Goal: Find specific page/section: Find specific page/section

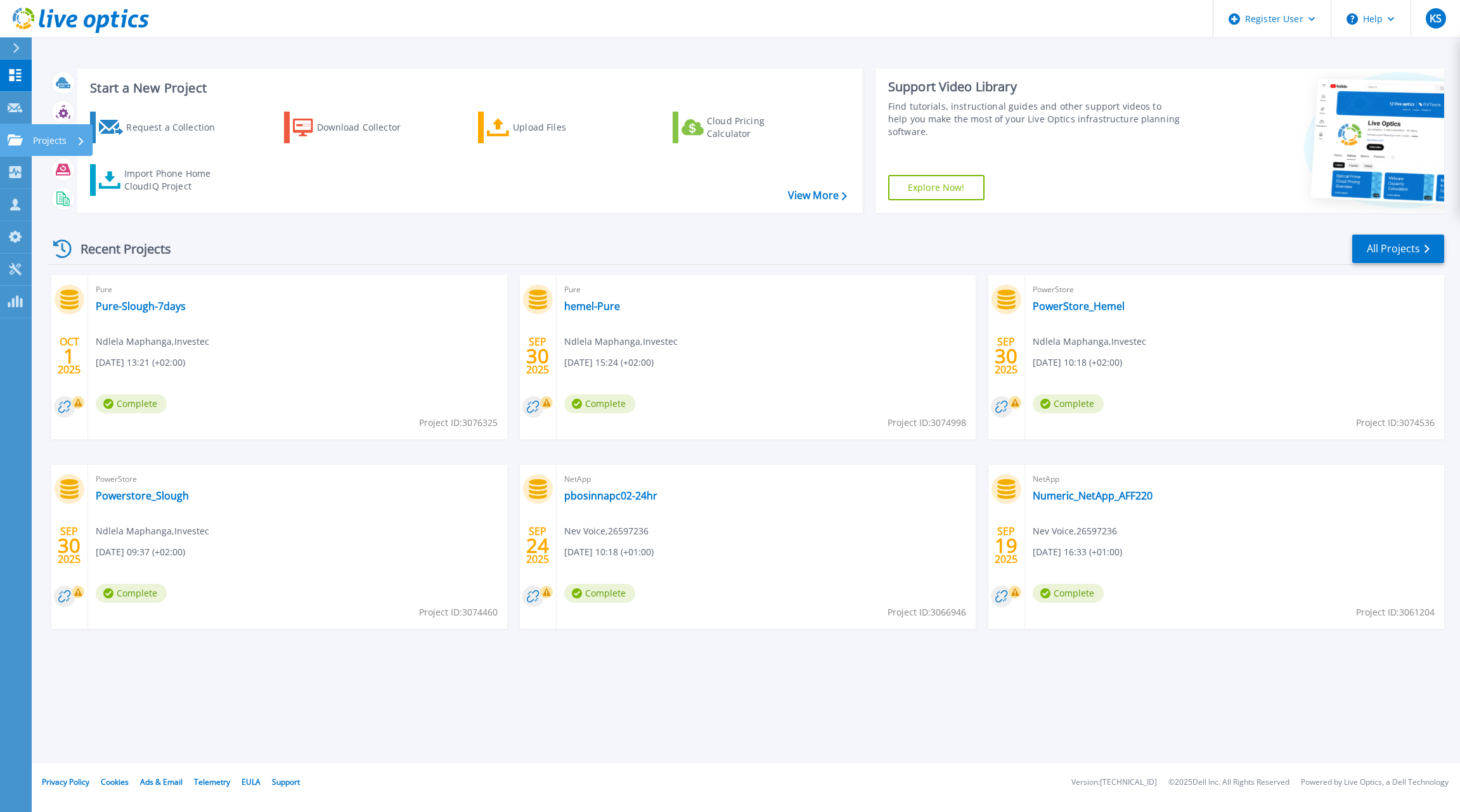
click at [15, 140] on icon at bounding box center [15, 140] width 16 height 11
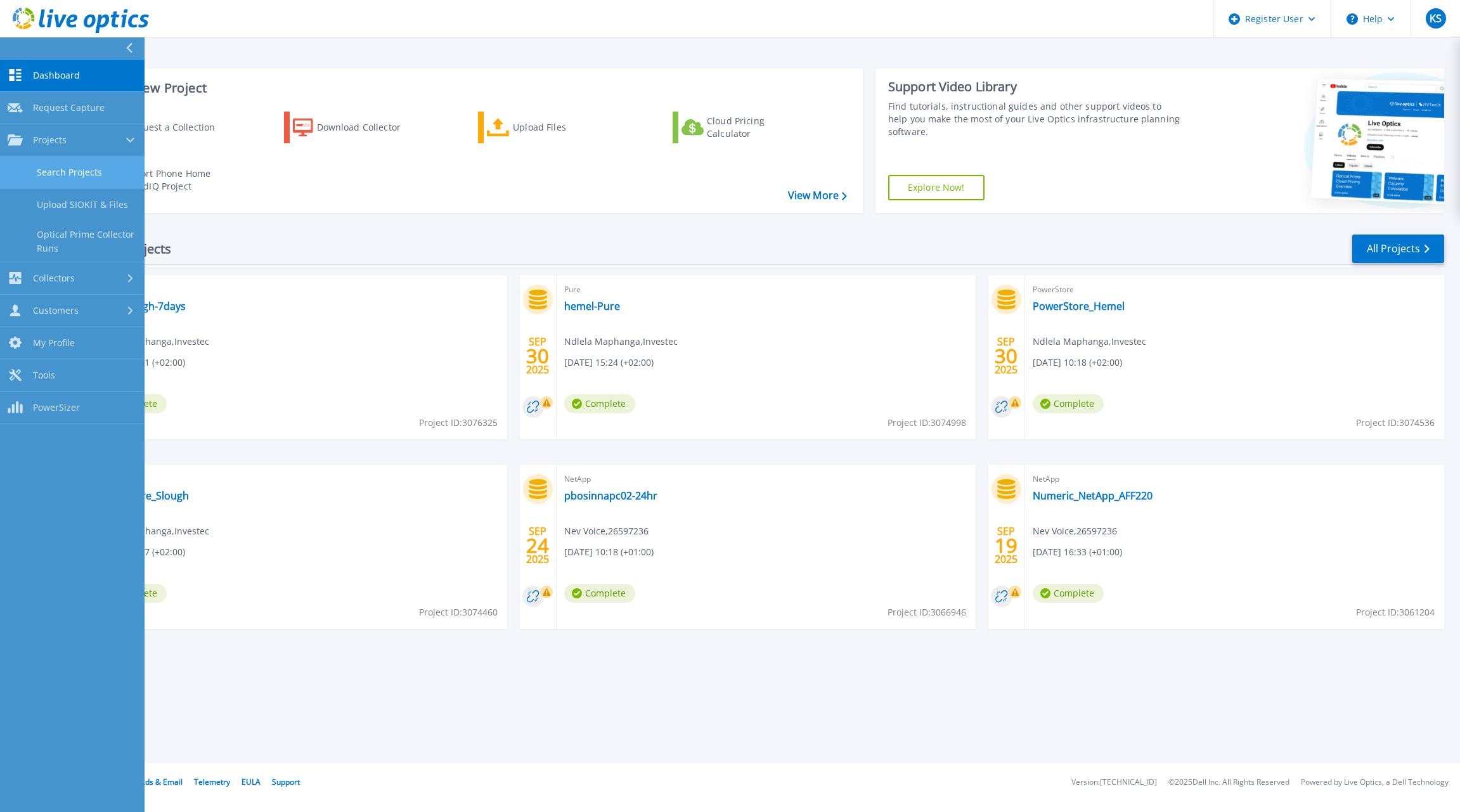
click at [48, 167] on link "Search Projects" at bounding box center [72, 173] width 145 height 33
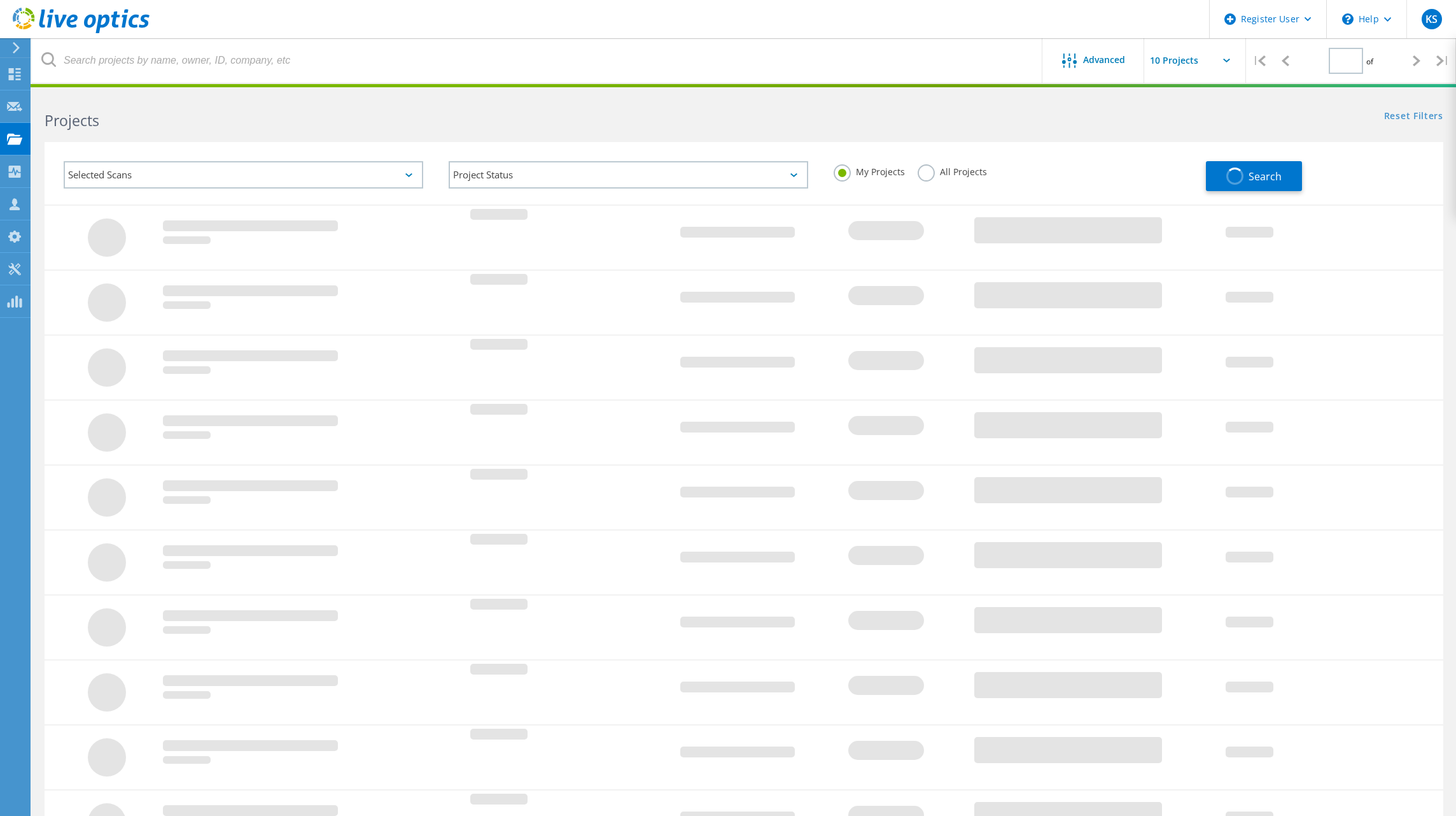
type input "1"
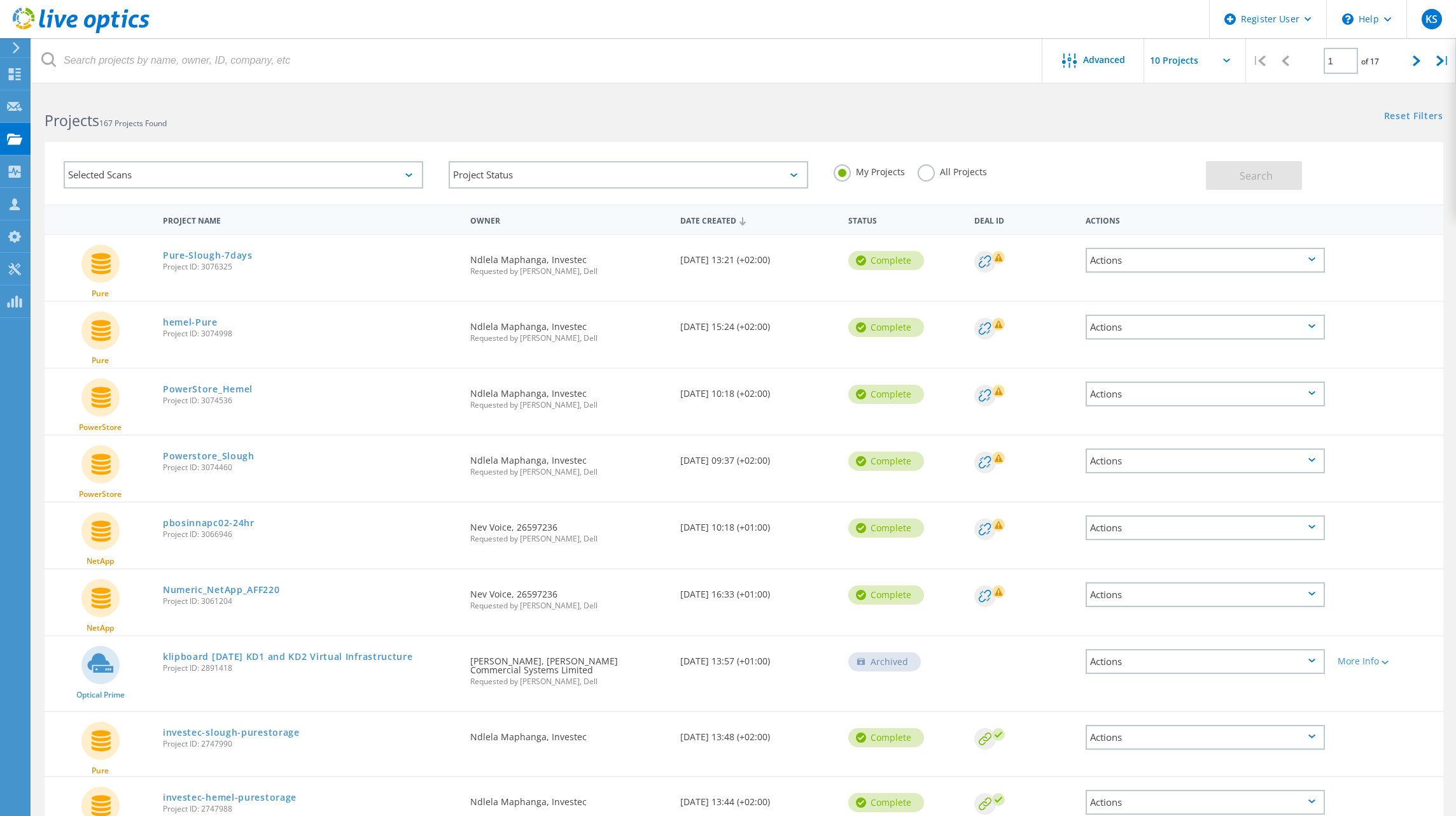
click at [944, 172] on label "All Projects" at bounding box center [952, 170] width 69 height 12
click at [0, 0] on input "All Projects" at bounding box center [0, 0] width 0 height 0
click at [1236, 186] on button "Search" at bounding box center [1253, 175] width 96 height 29
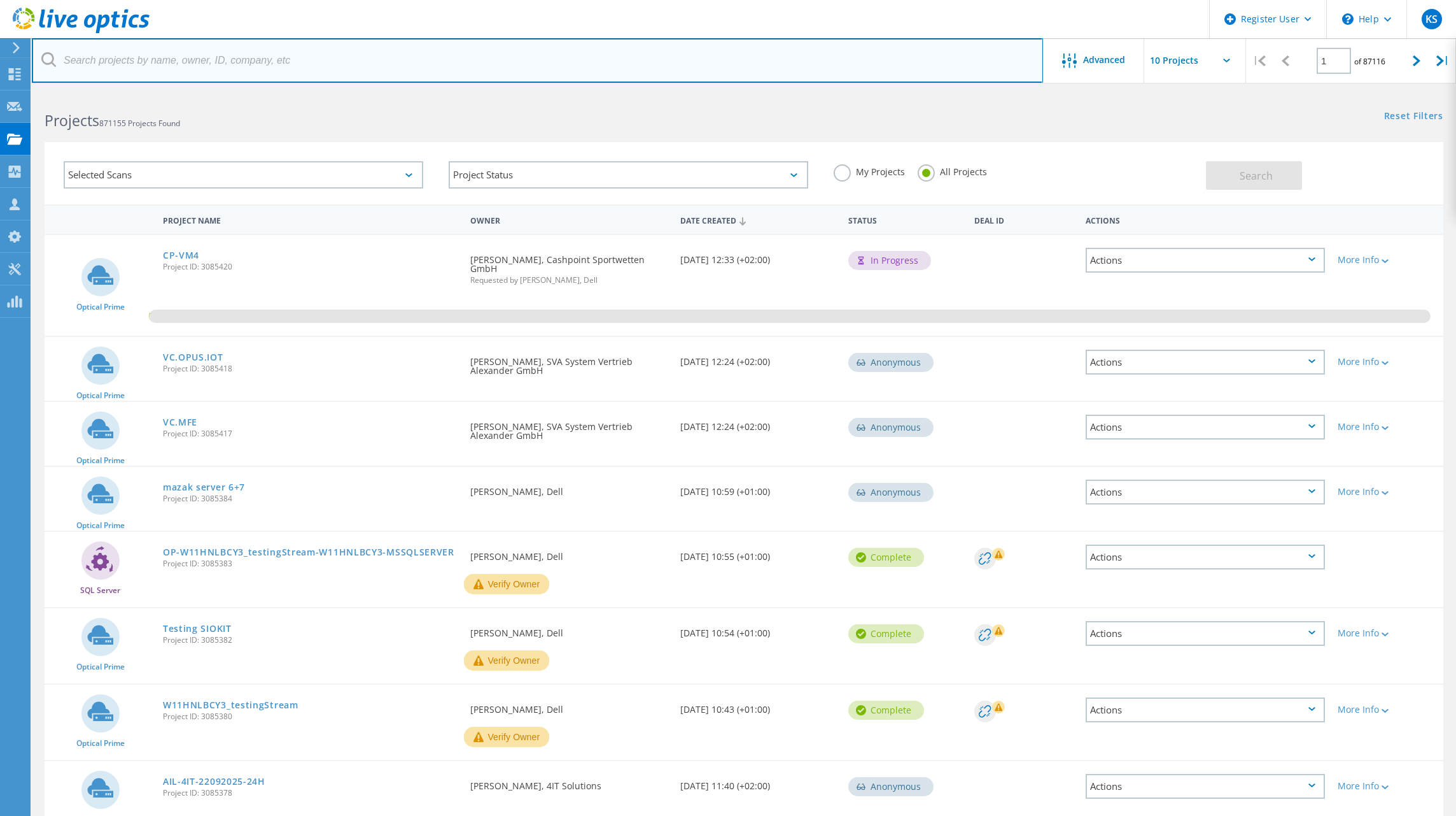
click at [329, 69] on input "text" at bounding box center [537, 60] width 1011 height 45
click at [359, 65] on input "text" at bounding box center [537, 60] width 1011 height 45
paste input "neil.parris2@man.com"
type input "neil.parris2@man.com"
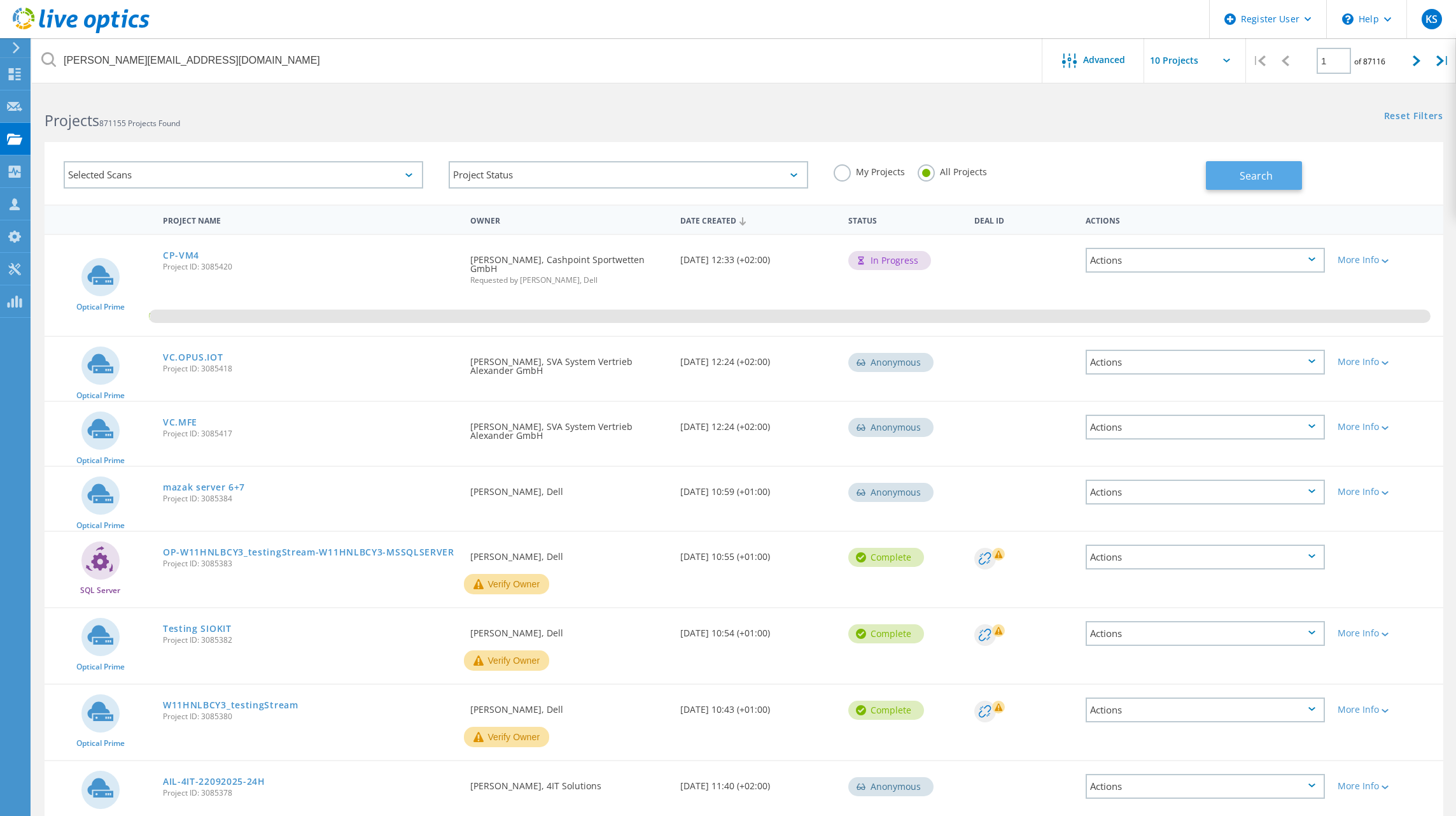
click at [1250, 166] on button "Search" at bounding box center [1253, 175] width 96 height 29
